Goal: Transaction & Acquisition: Purchase product/service

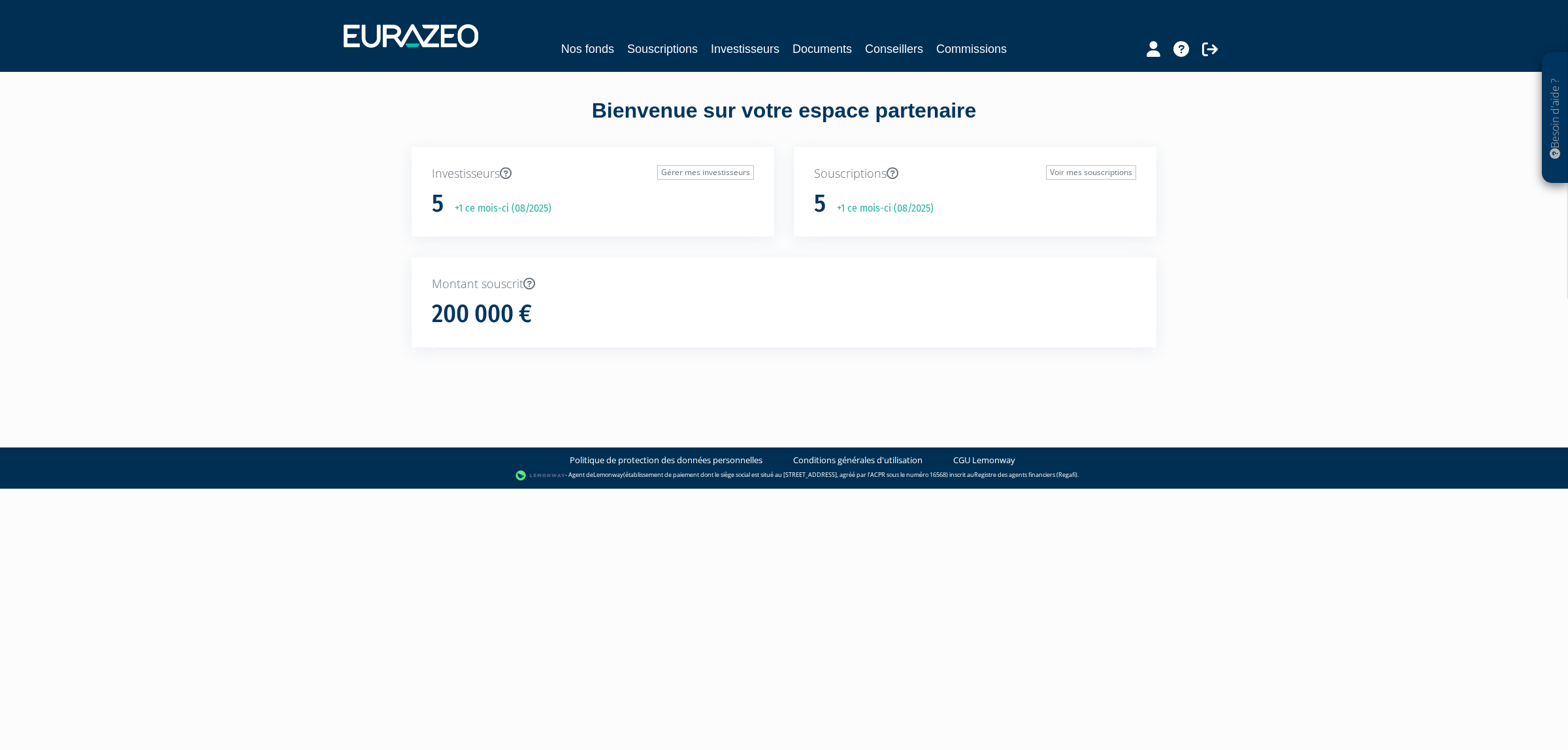
click at [696, 43] on div "Nos fonds Souscriptions Investisseurs Documents Conseillers Commissions" at bounding box center [784, 49] width 600 height 18
click at [652, 47] on link "Souscriptions" at bounding box center [663, 49] width 71 height 18
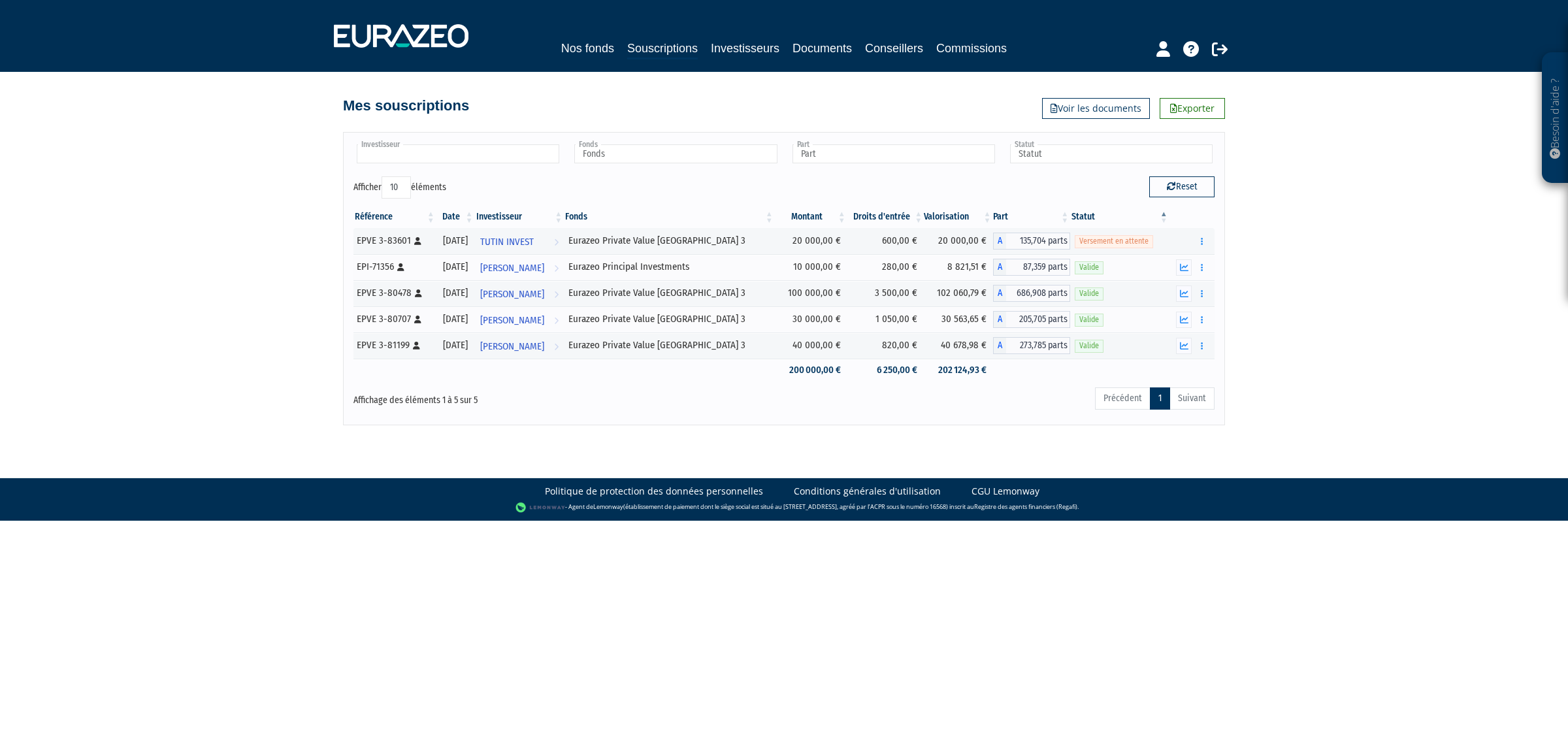
click at [492, 149] on input "text" at bounding box center [457, 154] width 203 height 19
click at [449, 220] on li "TUTIN INVEST" at bounding box center [457, 223] width 207 height 16
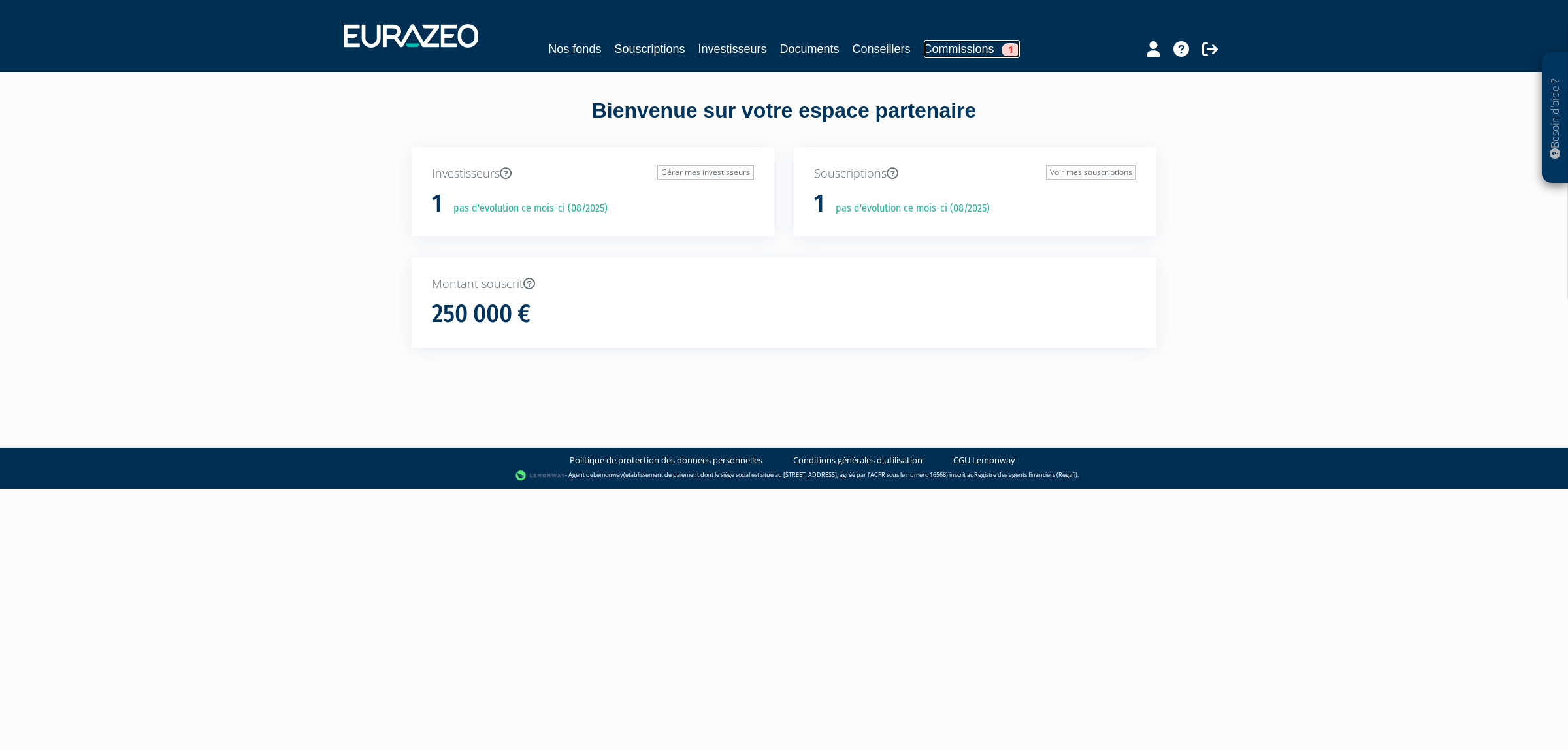
click at [988, 49] on link "Commissions 1" at bounding box center [972, 49] width 96 height 18
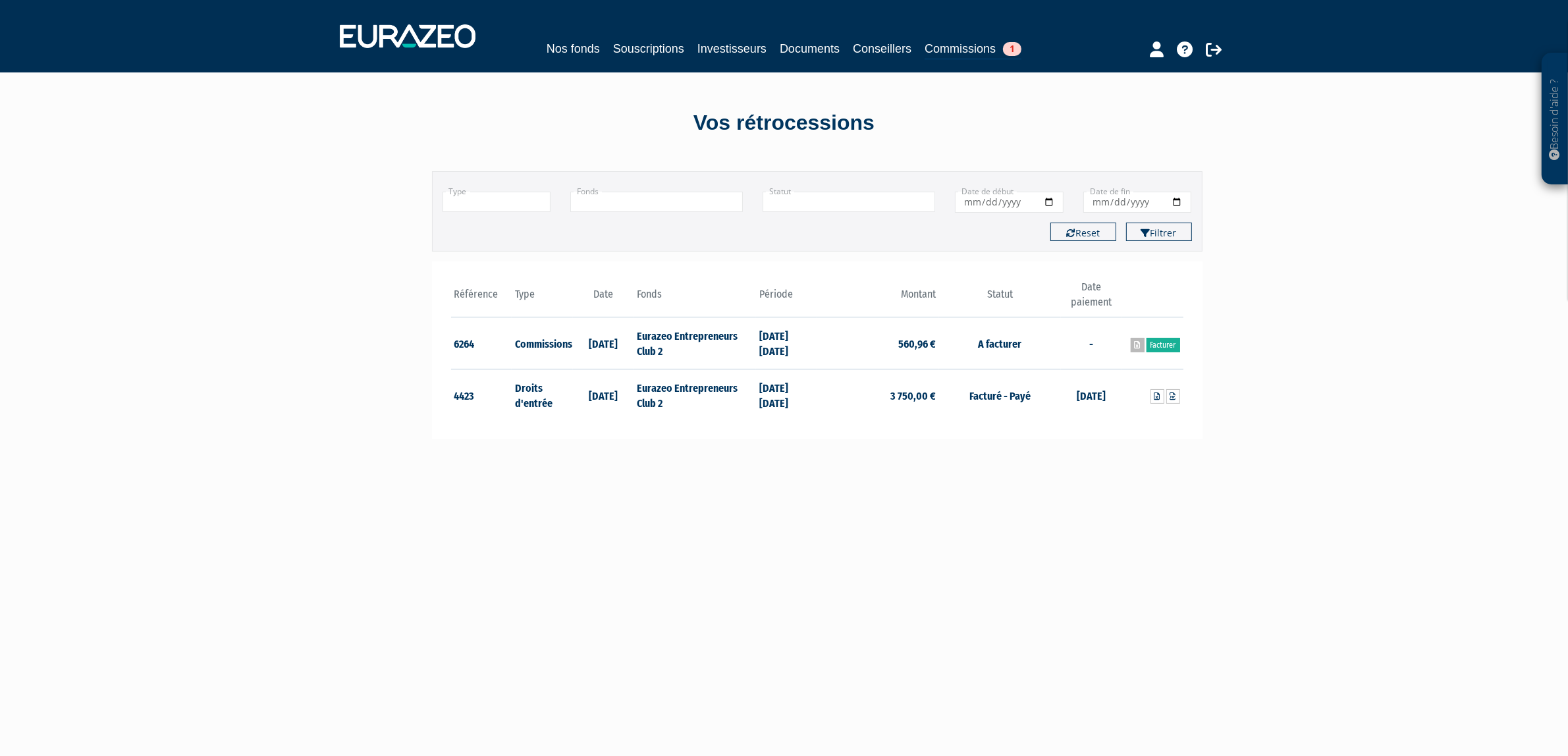
click at [1134, 350] on link at bounding box center [1138, 344] width 14 height 14
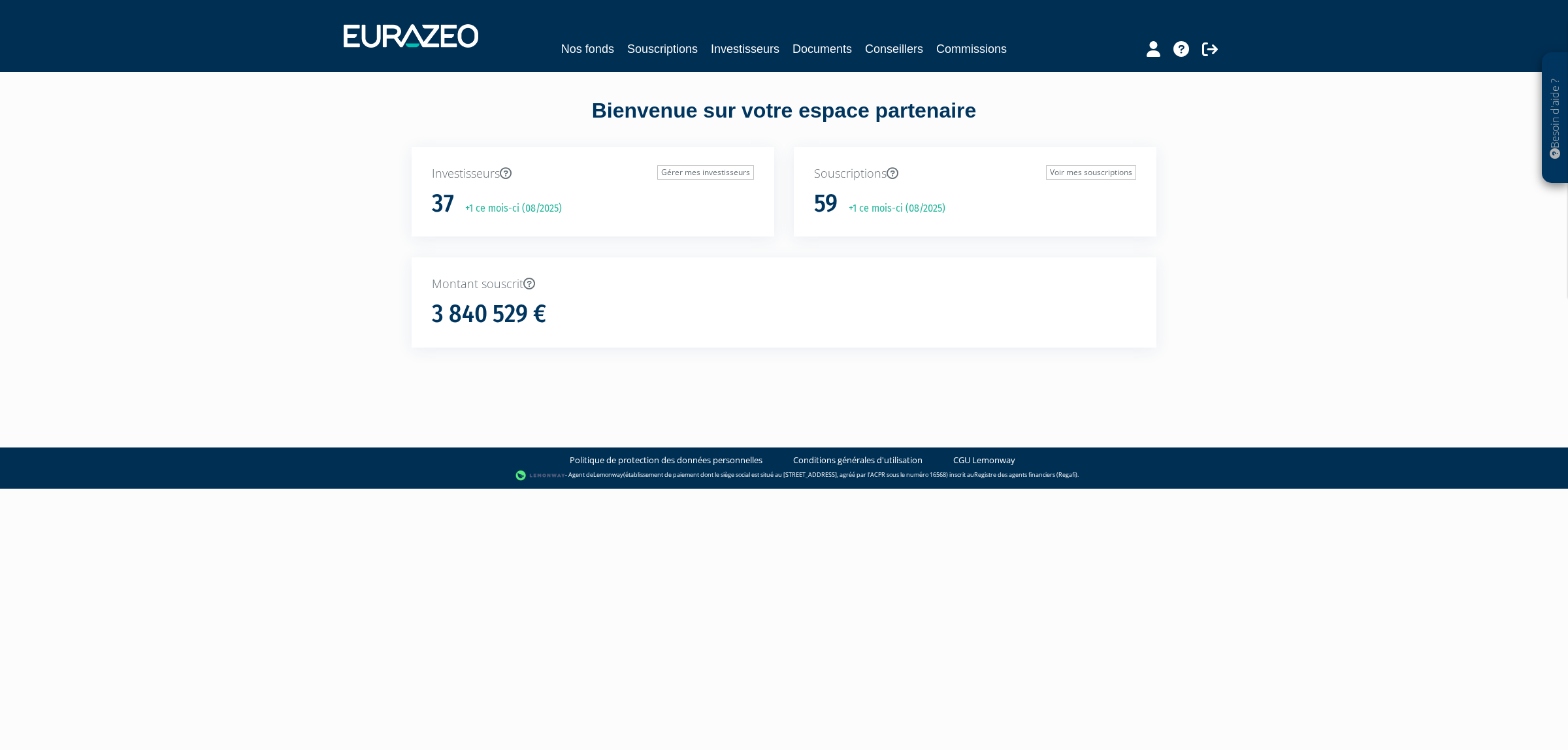
click at [639, 61] on nav "Nos fonds Souscriptions Investisseurs Documents Conseillers Commissions" at bounding box center [784, 35] width 1568 height 72
click at [639, 60] on nav "Nos fonds Souscriptions Investisseurs Documents Conseillers Commissions" at bounding box center [784, 35] width 1568 height 72
click at [639, 53] on link "Souscriptions" at bounding box center [663, 49] width 71 height 18
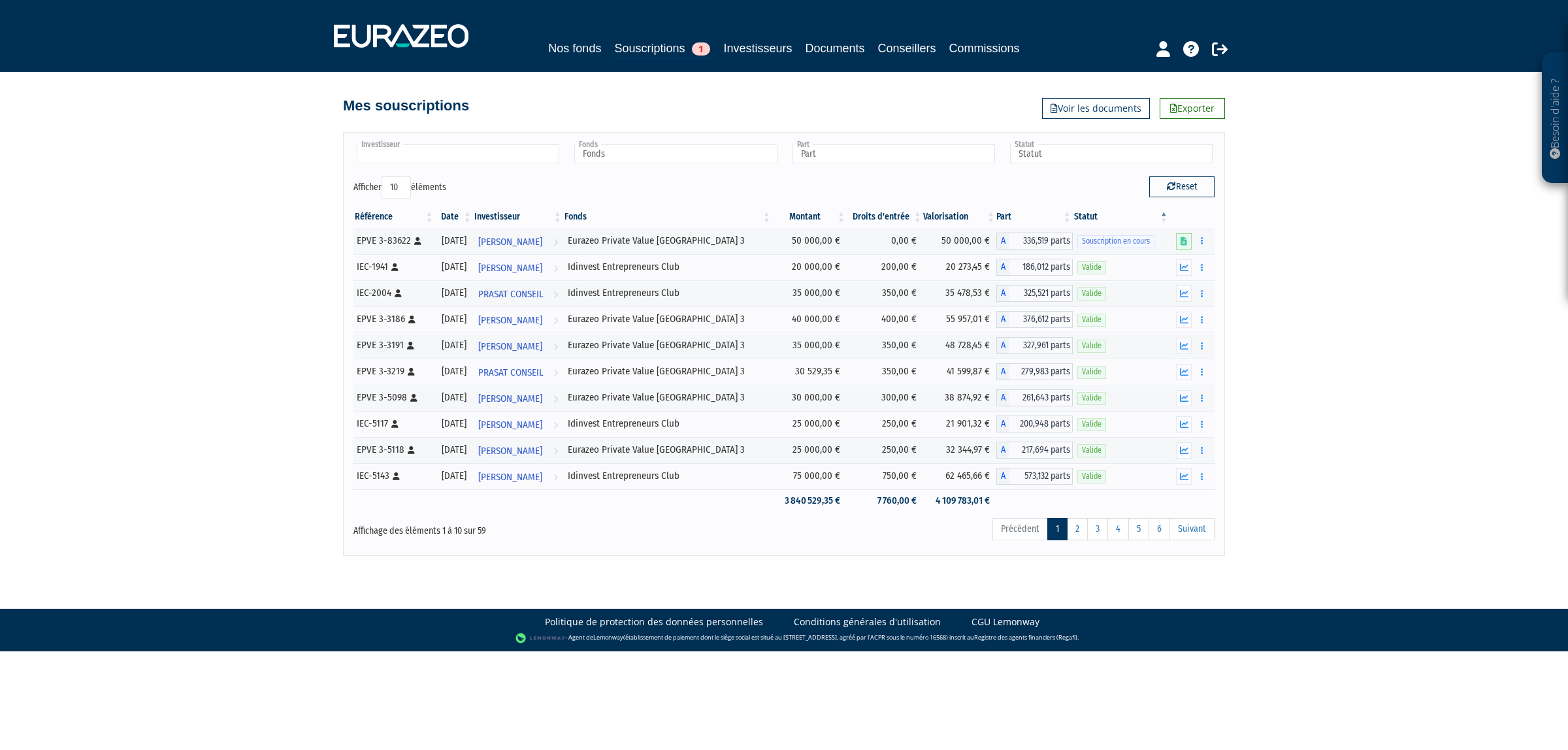
click at [474, 152] on input "text" at bounding box center [457, 154] width 203 height 19
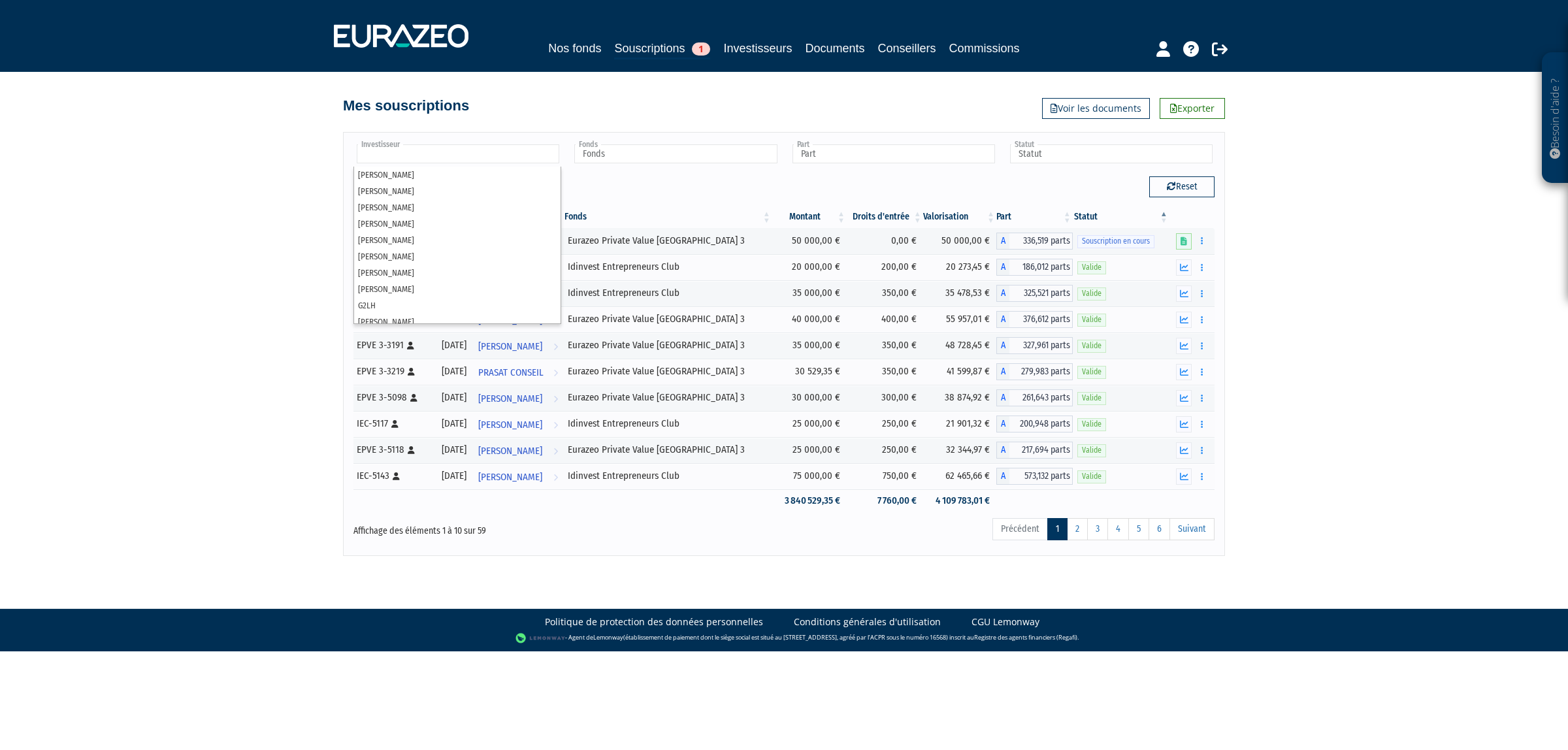
type input "Investisseur"
click at [512, 152] on input "text" at bounding box center [457, 154] width 203 height 19
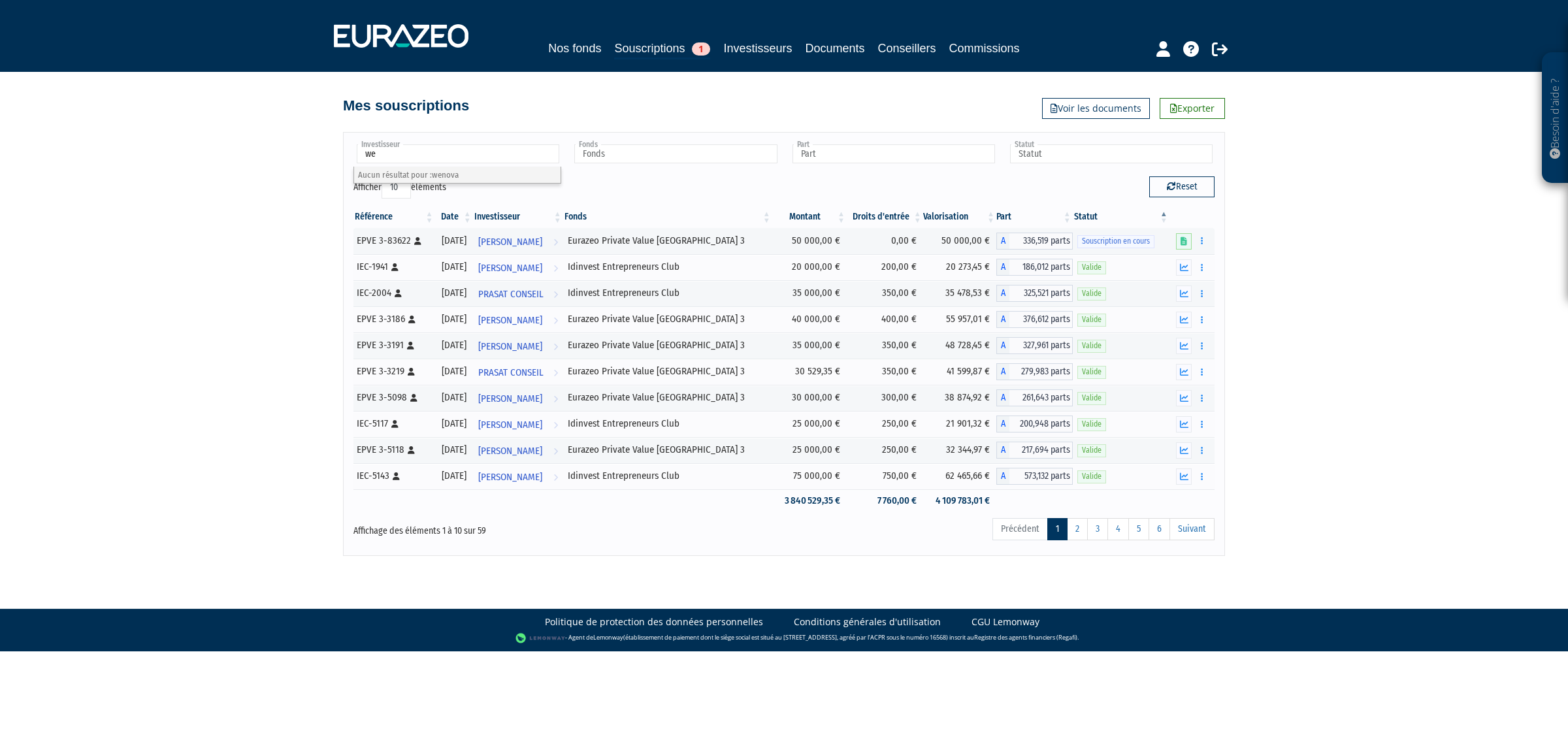
type input "w"
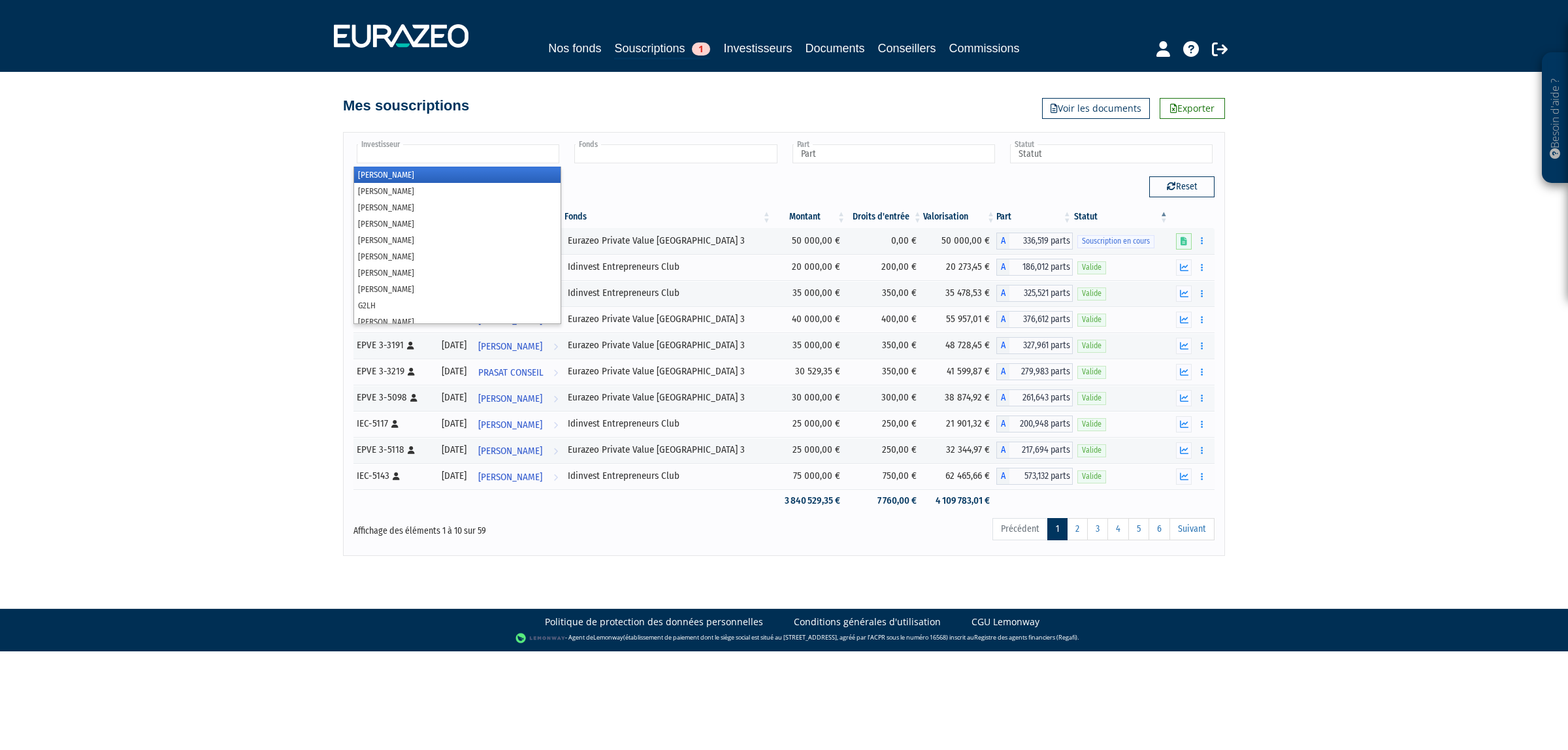
type input "Investisseur"
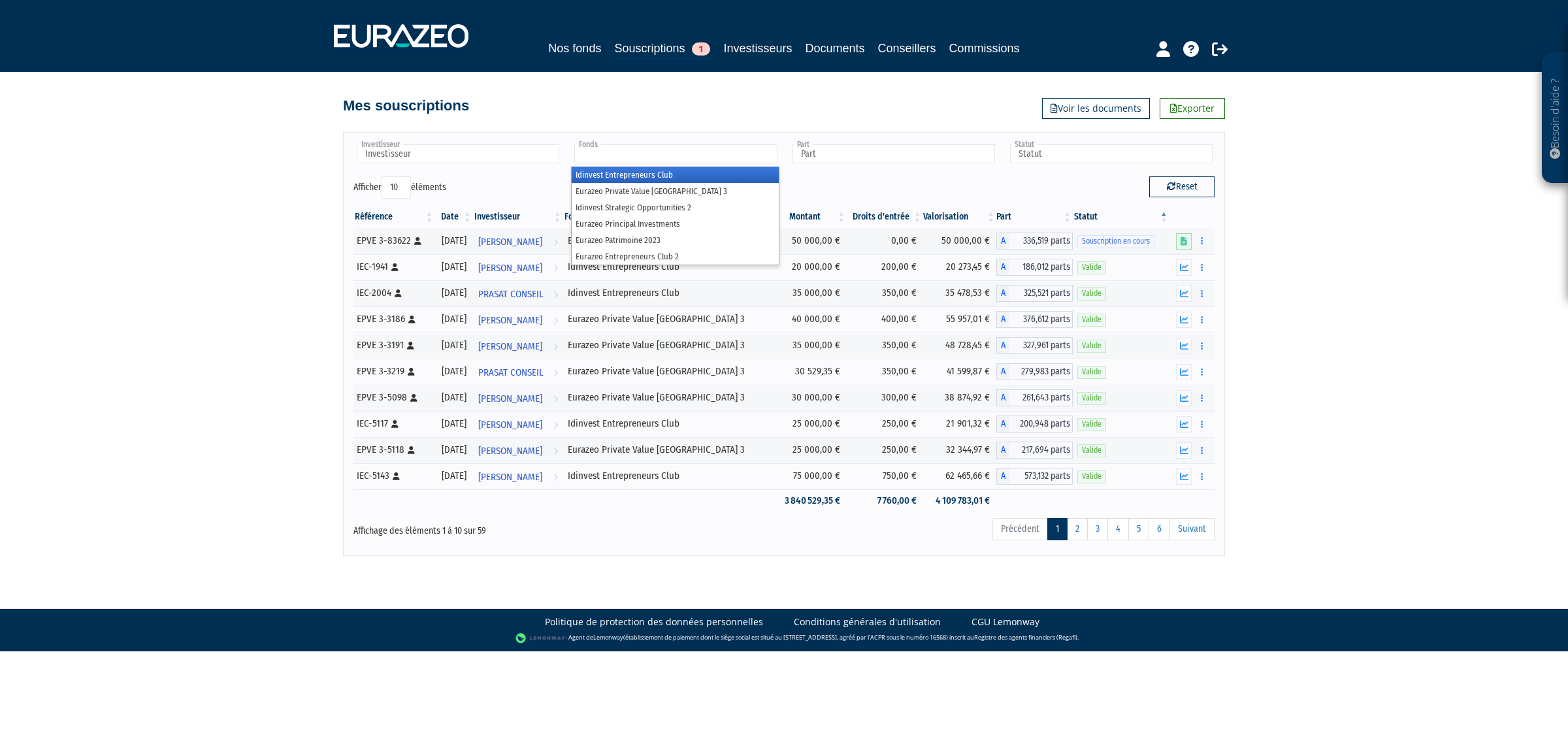
click at [675, 158] on input "text" at bounding box center [675, 154] width 203 height 19
click at [665, 172] on li "Idinvest Entrepreneurs Club" at bounding box center [675, 174] width 207 height 16
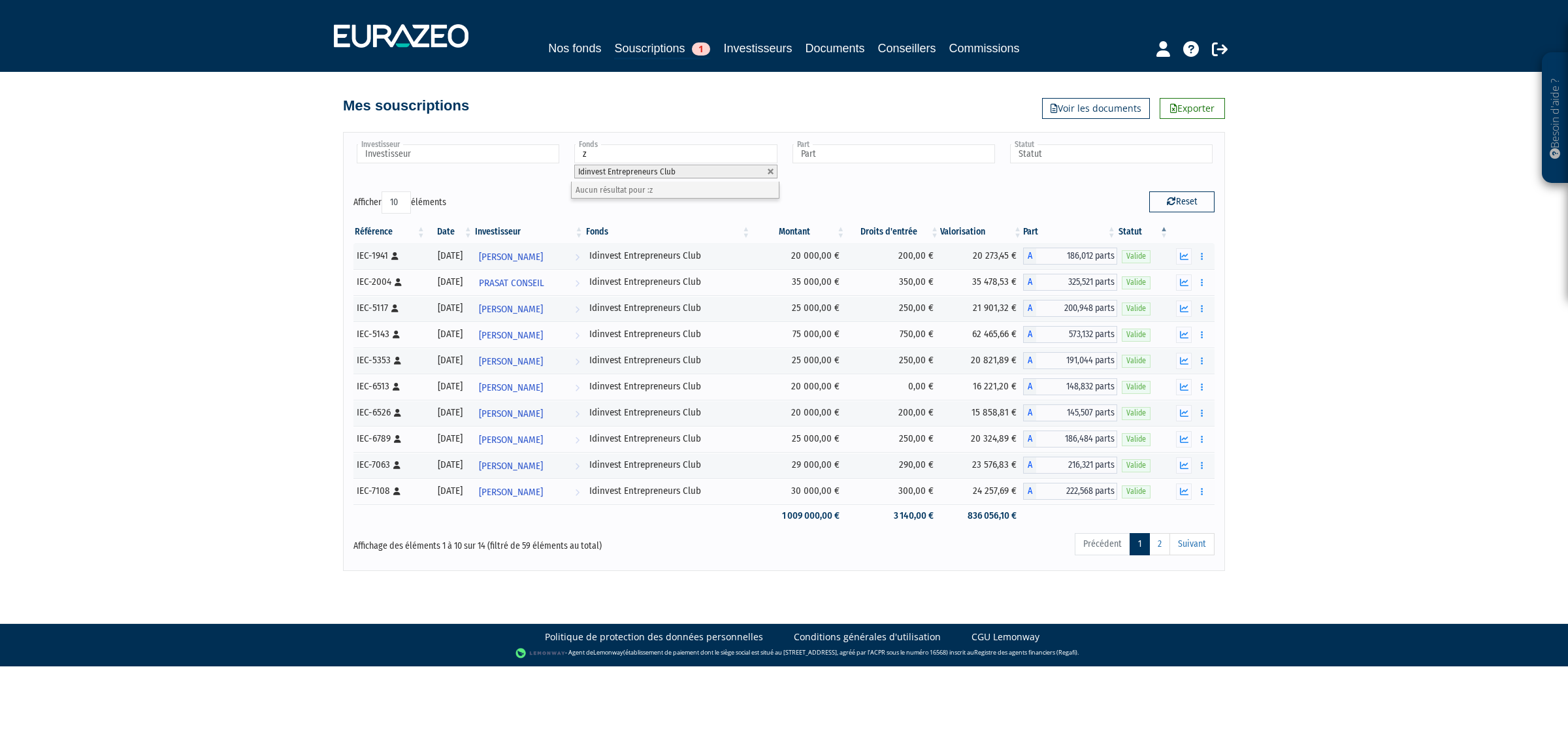
type input "z"
click at [604, 173] on span "Idinvest Entrepreneurs Club" at bounding box center [627, 171] width 98 height 10
drag, startPoint x: 604, startPoint y: 170, endPoint x: 867, endPoint y: 232, distance: 270.2
click at [867, 232] on div "Investisseur Aimée MATHIO Alicia BLANCHER Antoine CONTAMIN Brigitte NEZEREAU Ca…" at bounding box center [784, 351] width 861 height 417
click at [1423, 322] on div "Besoin d'aide ? × J'ai besoin d'aide Si vous avez une question à propos du fonc…" at bounding box center [784, 285] width 1568 height 571
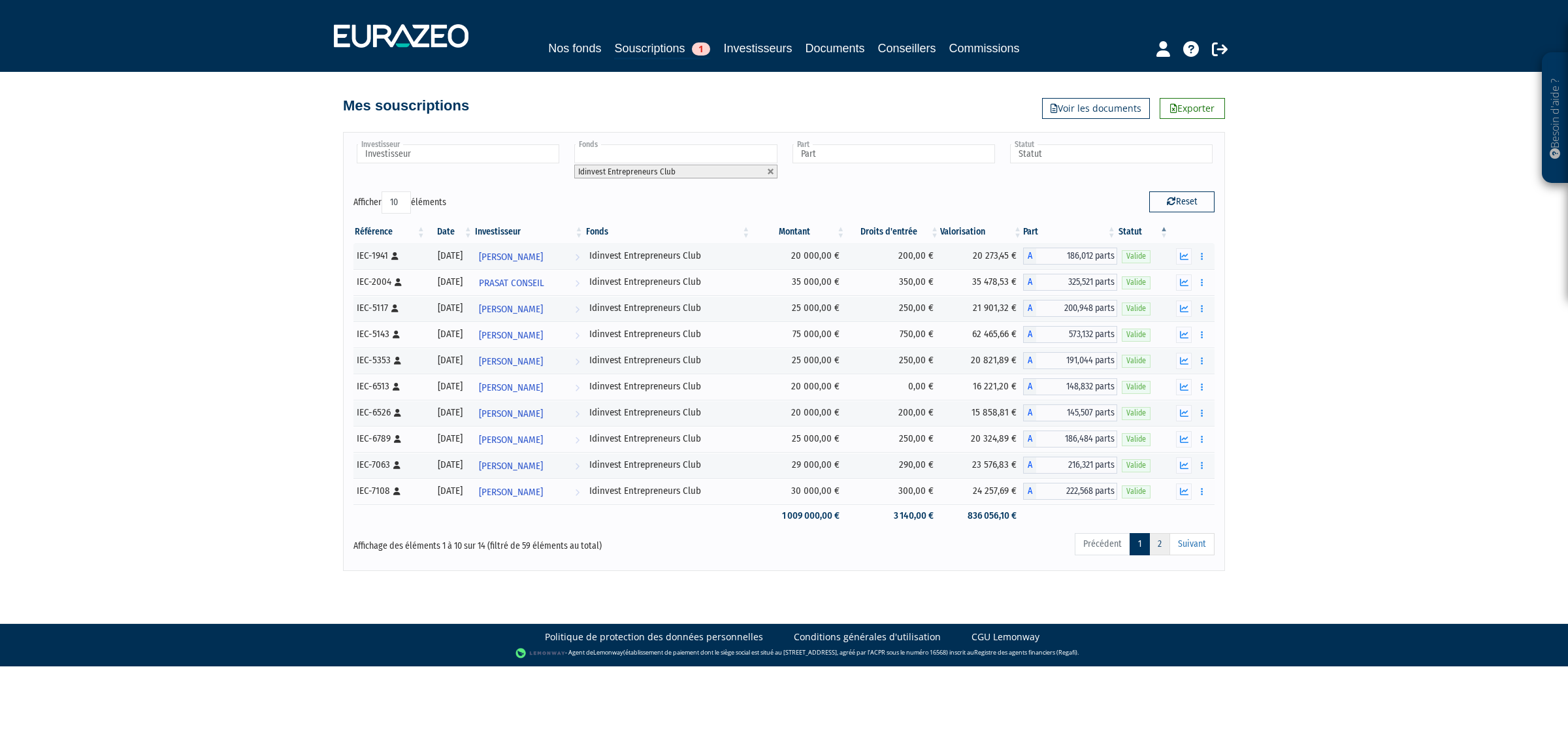
click at [1167, 555] on link "2" at bounding box center [1159, 543] width 21 height 22
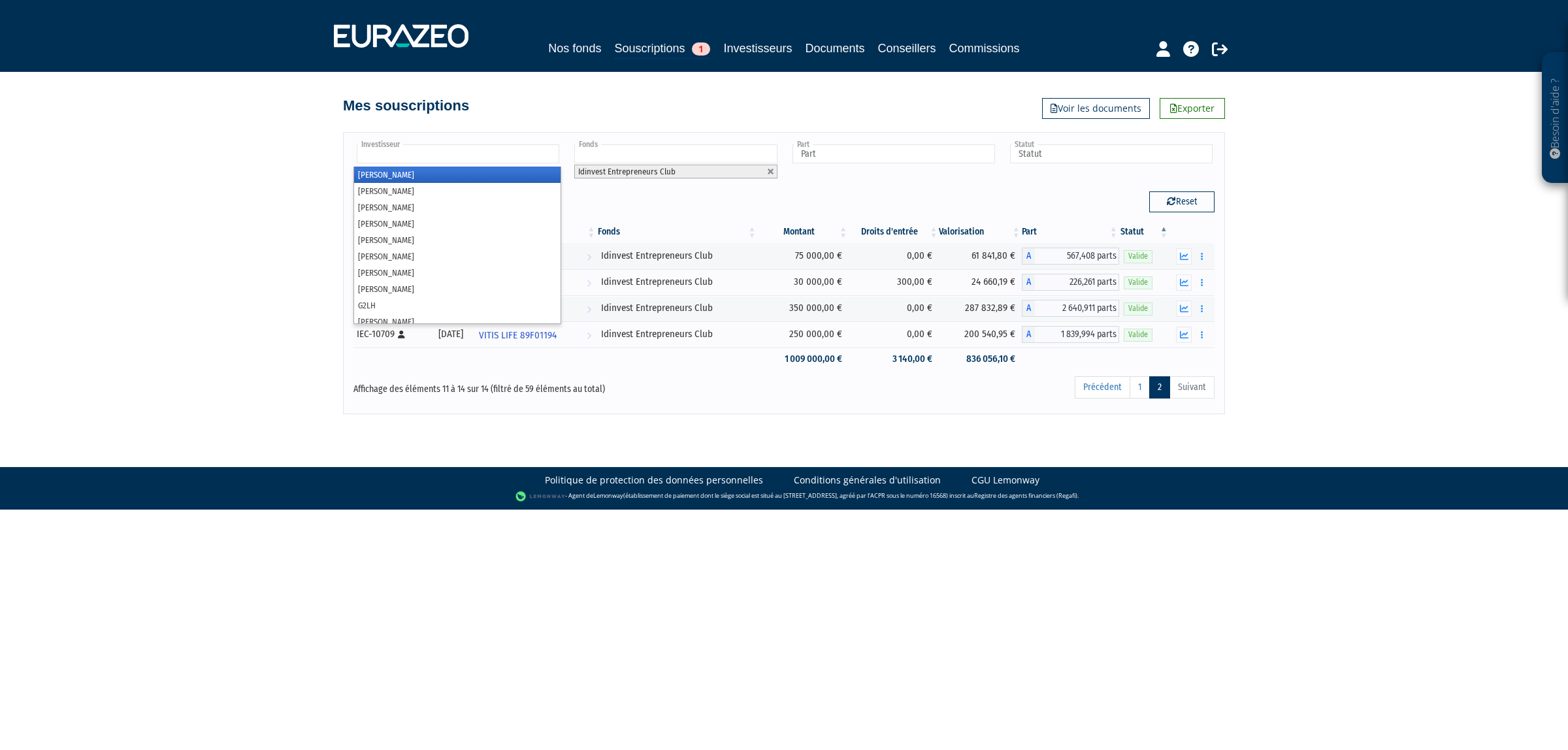
click at [471, 157] on input "text" at bounding box center [457, 154] width 203 height 19
paste input "89F01194"
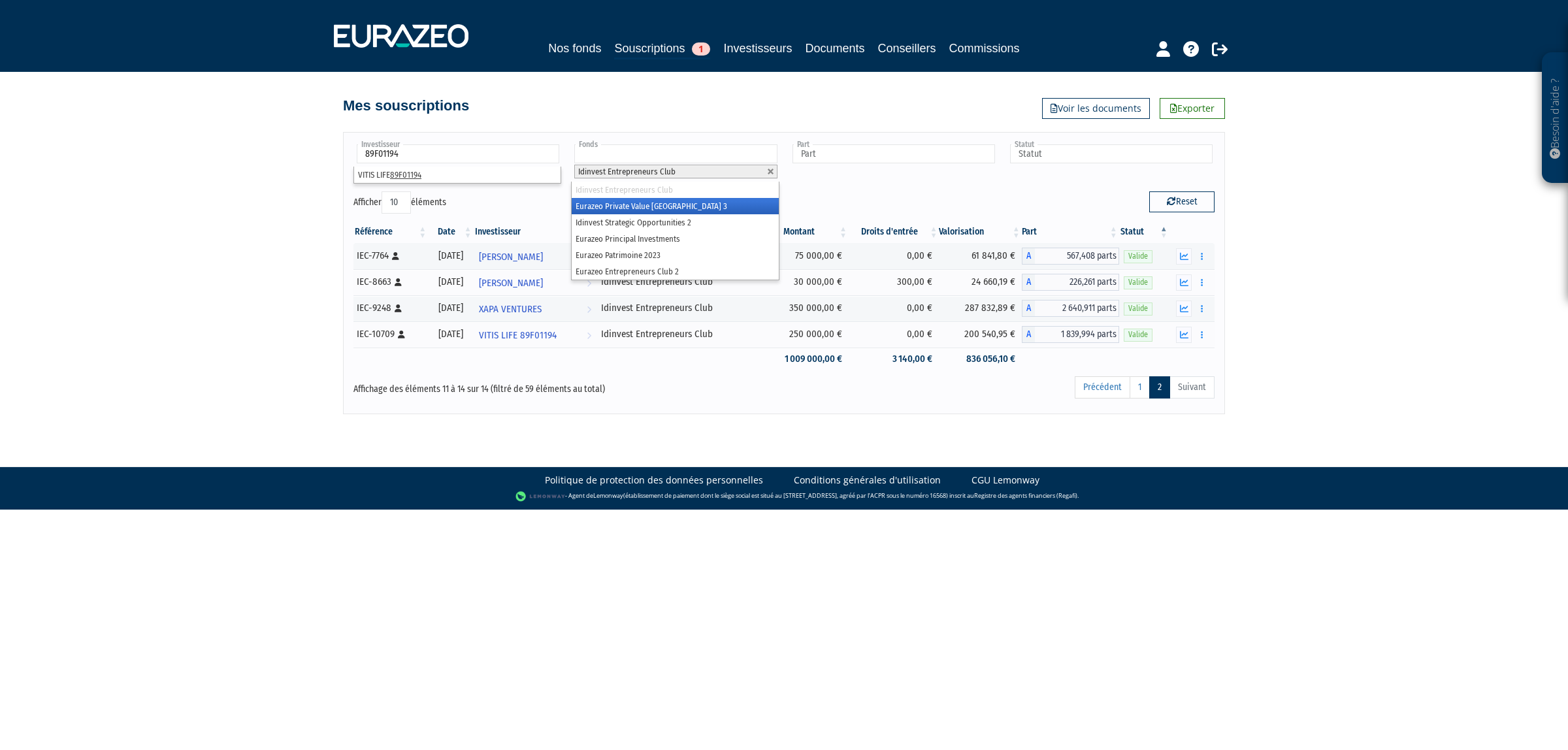
click at [776, 173] on li "Idinvest Entrepreneurs Club" at bounding box center [675, 171] width 203 height 14
type input "Investisseur"
click at [773, 173] on link at bounding box center [771, 172] width 8 height 8
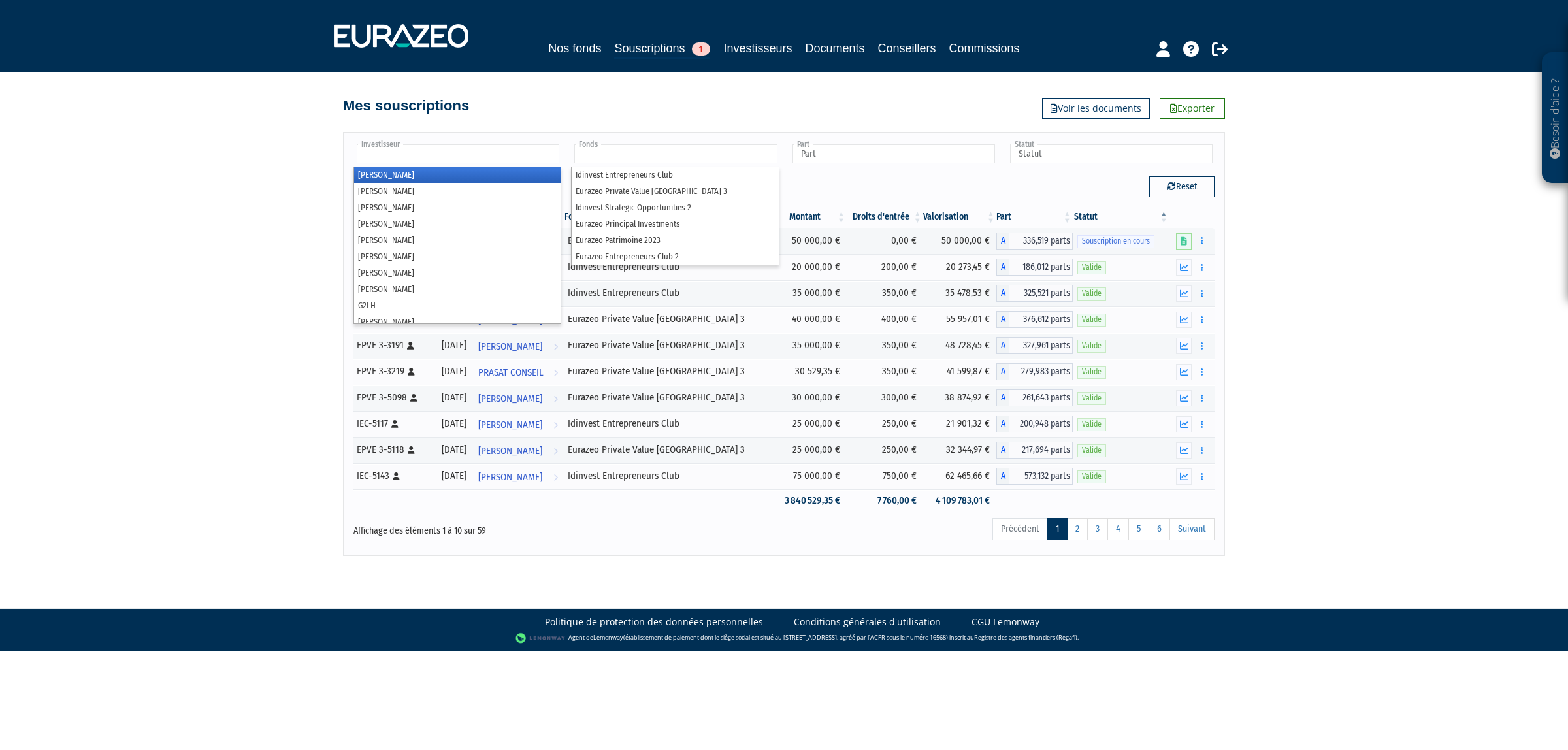
click at [523, 156] on input "text" at bounding box center [457, 154] width 203 height 19
type input "Fonds"
paste input "89F01194"
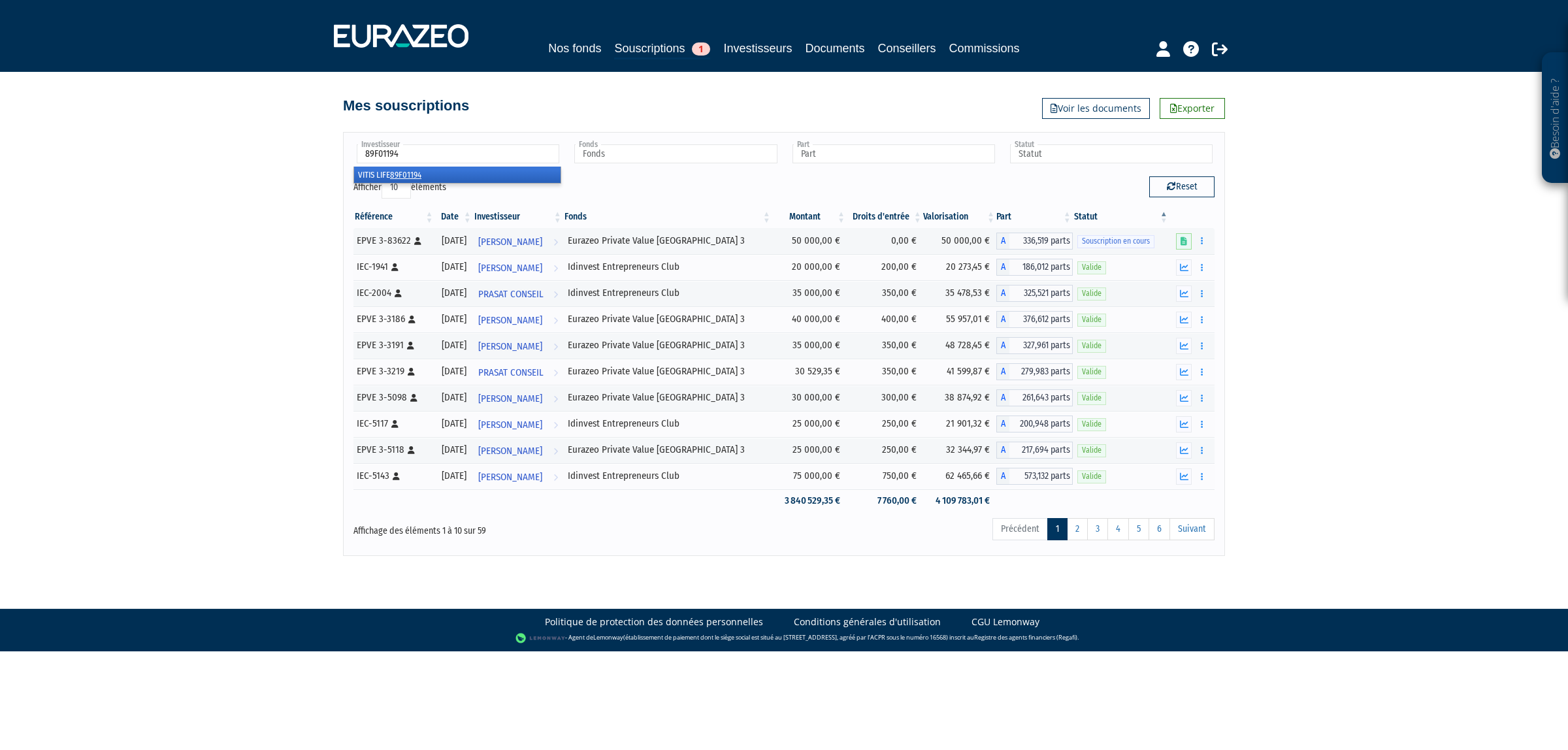
type input "89F01194"
click at [415, 167] on li "VITIS LIFE 89F01194" at bounding box center [457, 174] width 207 height 16
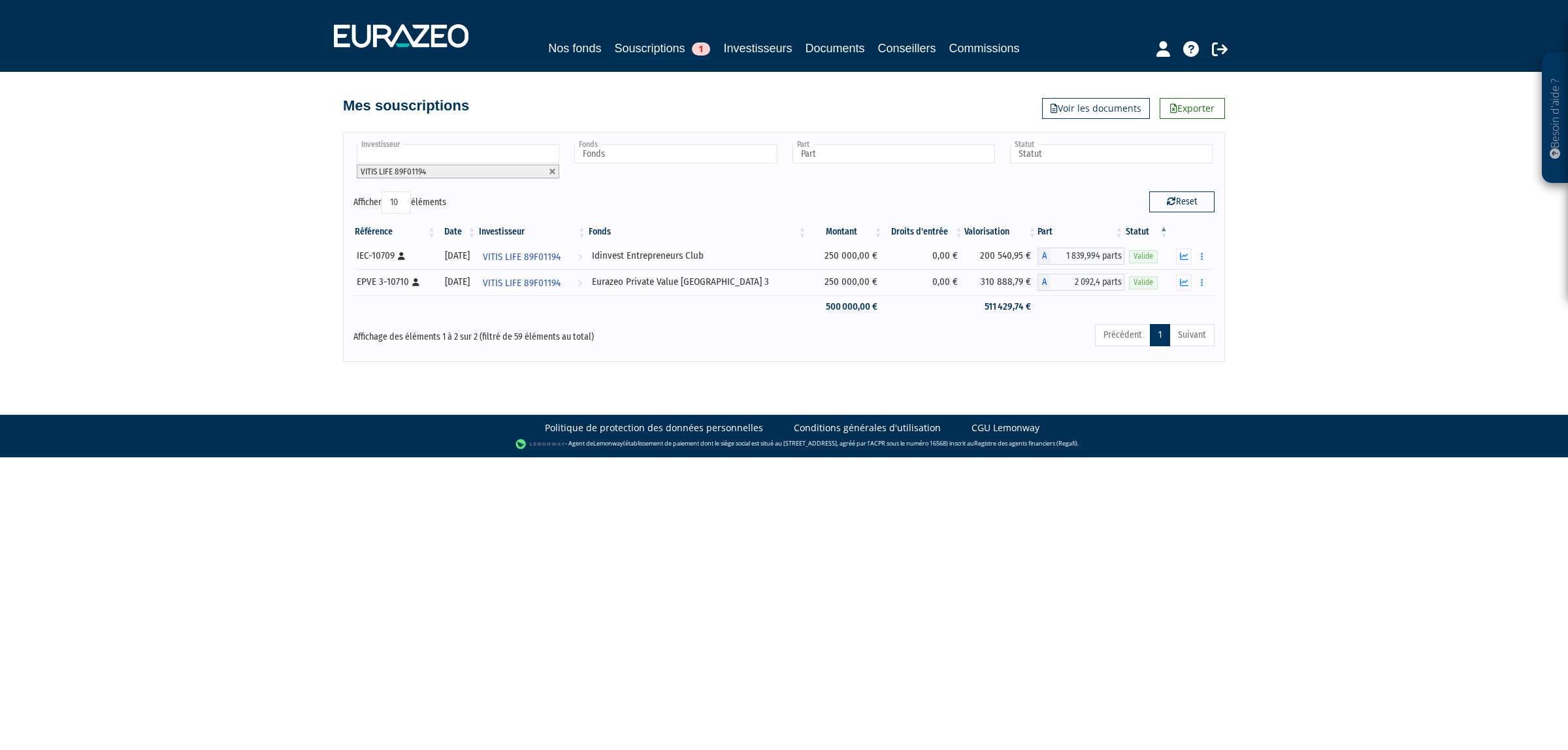
click at [694, 251] on div "Idinvest Entrepreneurs Club" at bounding box center [697, 255] width 212 height 14
click at [1207, 259] on button "button" at bounding box center [1202, 256] width 15 height 16
click at [1190, 279] on link "Rachat libre" at bounding box center [1173, 280] width 65 height 21
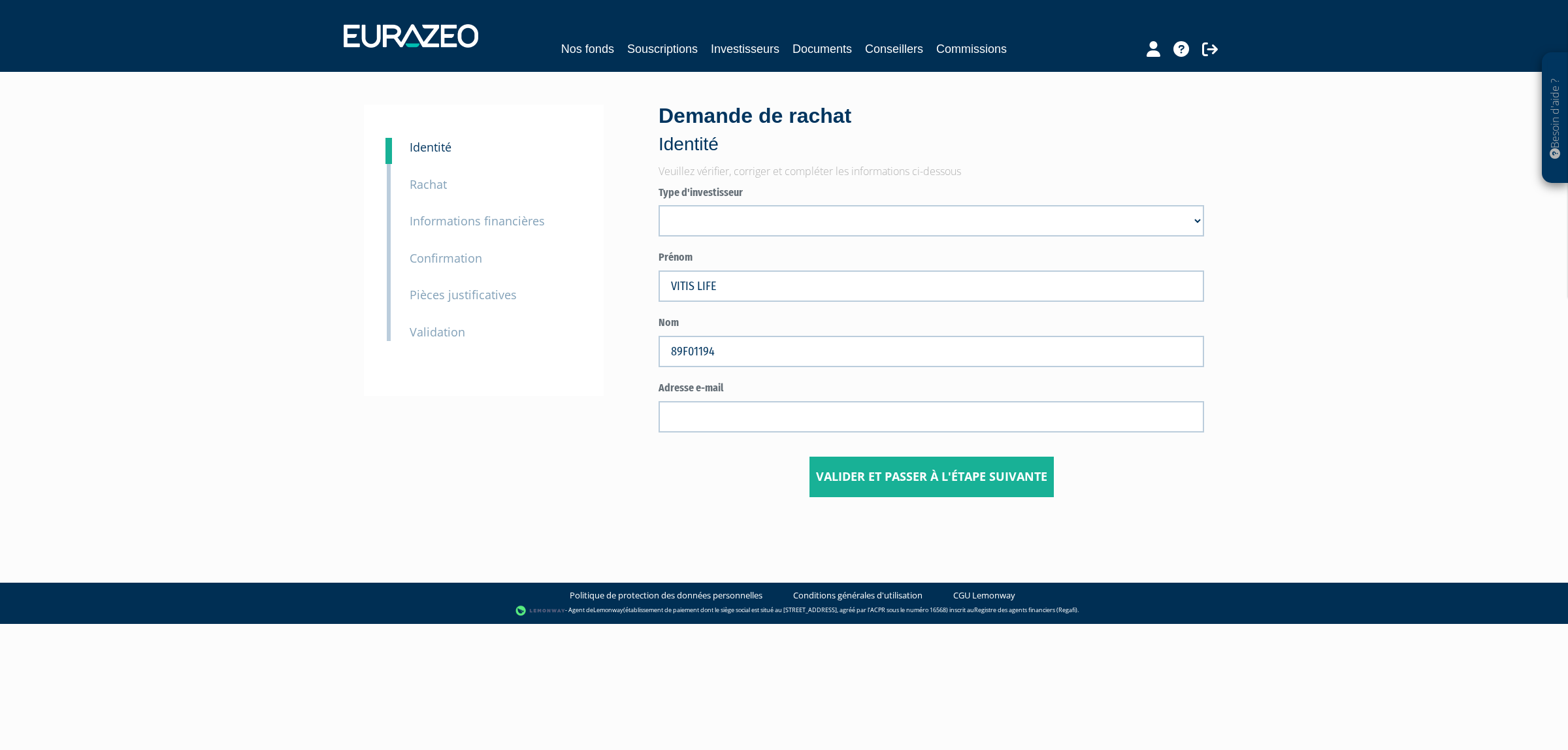
click at [438, 187] on small "Rachat" at bounding box center [429, 184] width 37 height 15
